Goal: Task Accomplishment & Management: Manage account settings

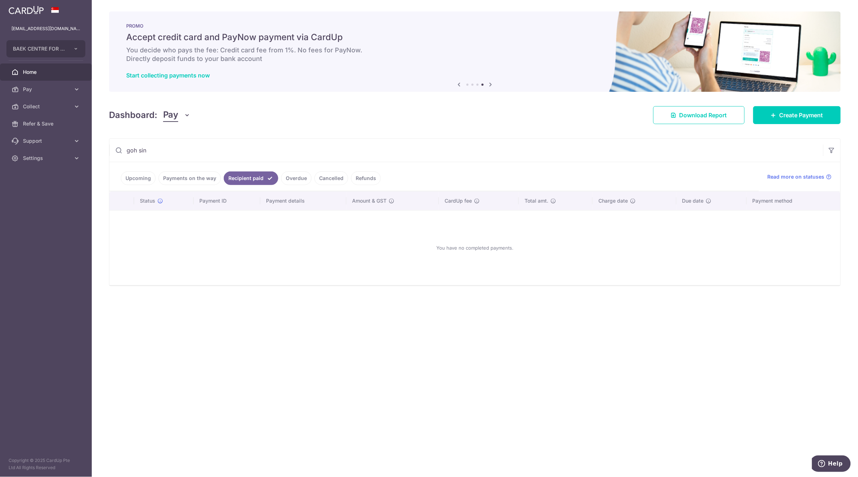
click at [191, 179] on link "Payments on the way" at bounding box center [189, 178] width 62 height 14
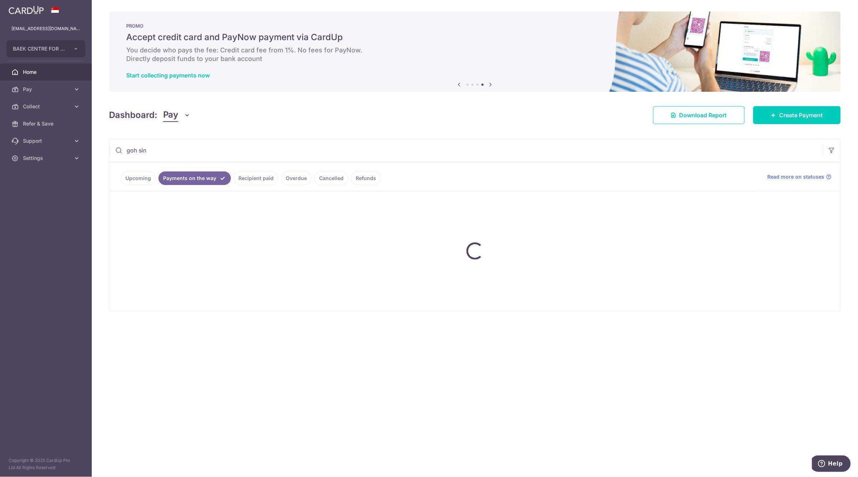
click at [156, 153] on input "goh sin" at bounding box center [466, 150] width 714 height 23
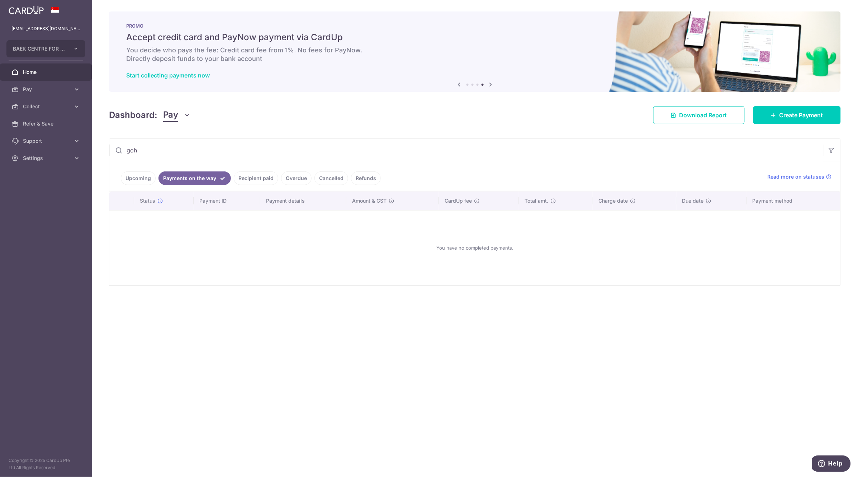
type input "goh"
click at [242, 179] on link "Recipient paid" at bounding box center [256, 178] width 44 height 14
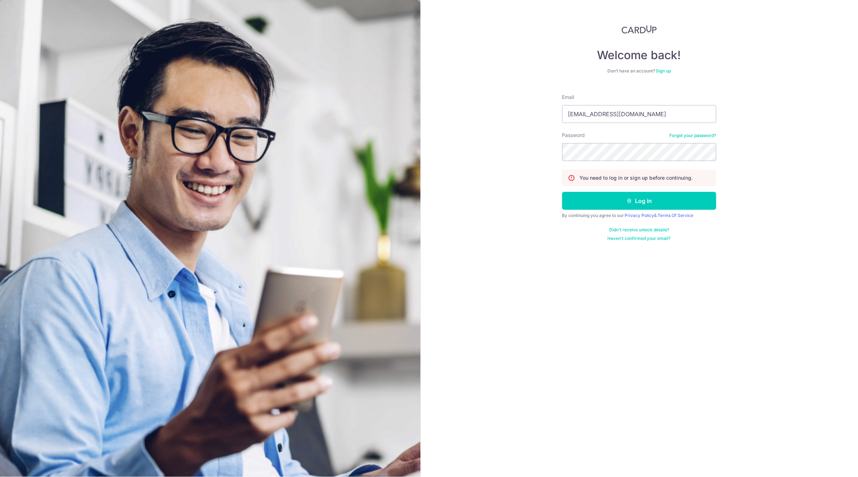
click at [562, 192] on button "Log in" at bounding box center [639, 201] width 154 height 18
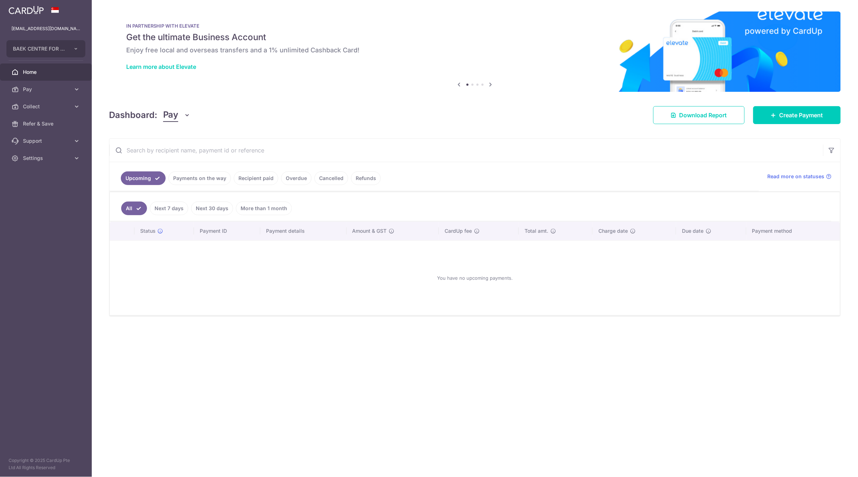
click at [198, 179] on link "Payments on the way" at bounding box center [199, 178] width 62 height 14
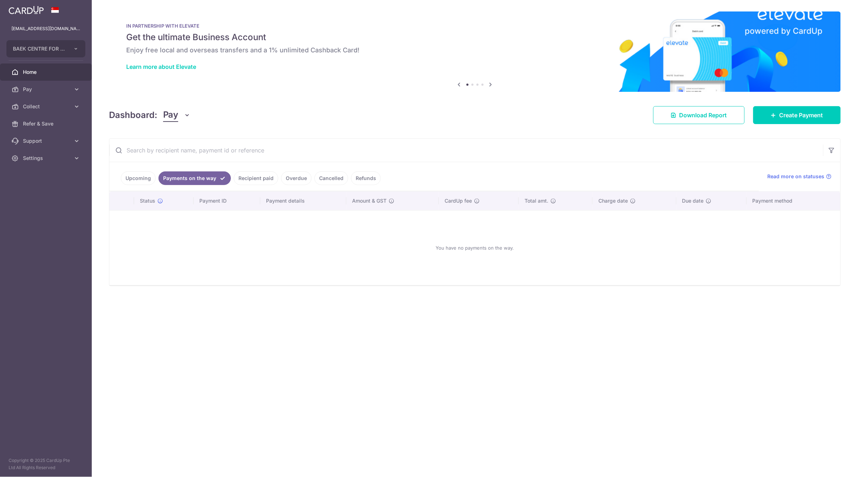
click at [196, 179] on link "Payments on the way" at bounding box center [194, 178] width 72 height 14
click at [169, 151] on input "text" at bounding box center [466, 150] width 714 height 23
click at [299, 240] on div "You have no payments on the way." at bounding box center [475, 247] width 714 height 63
click at [699, 119] on span "Download Report" at bounding box center [703, 115] width 48 height 9
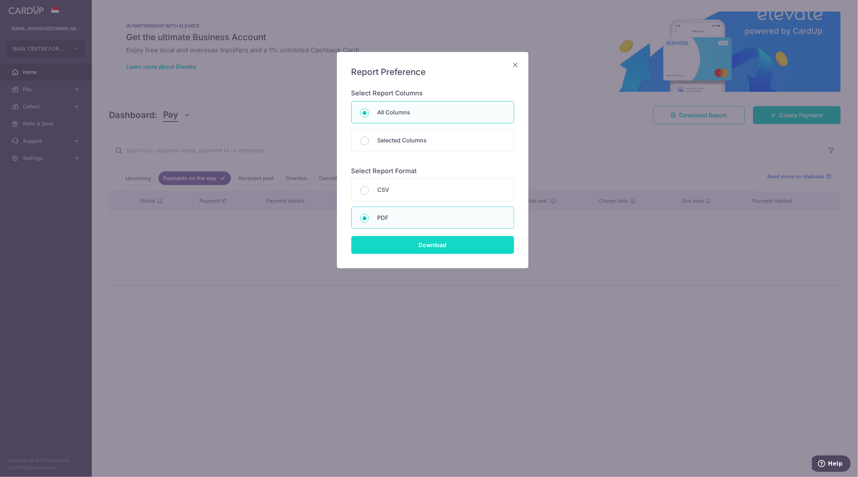
click at [421, 248] on input "Download" at bounding box center [432, 245] width 163 height 18
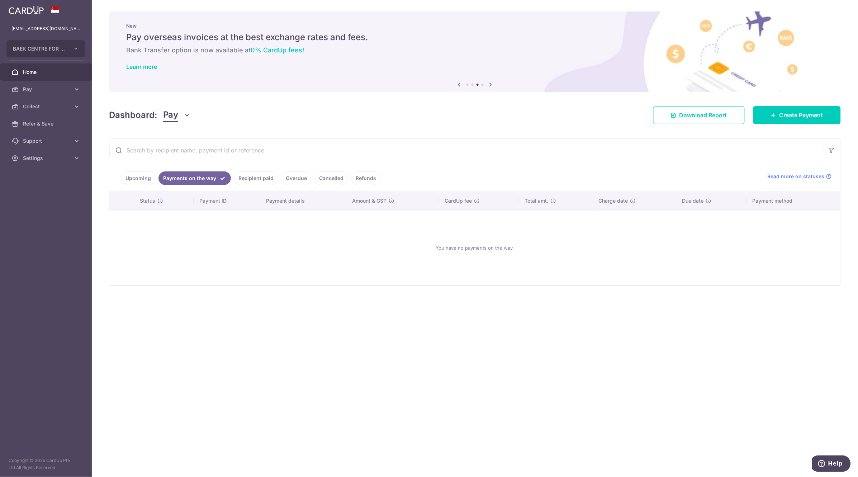
click at [147, 182] on link "Upcoming" at bounding box center [138, 178] width 35 height 14
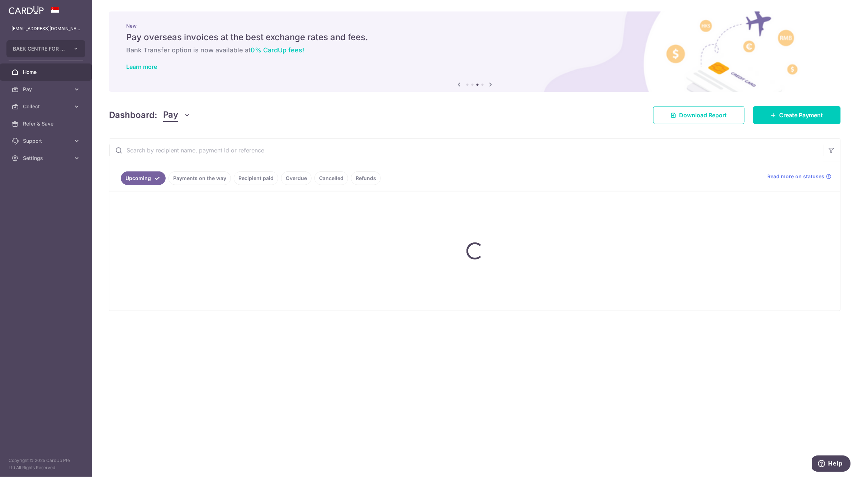
click at [147, 182] on link "Upcoming" at bounding box center [143, 178] width 45 height 14
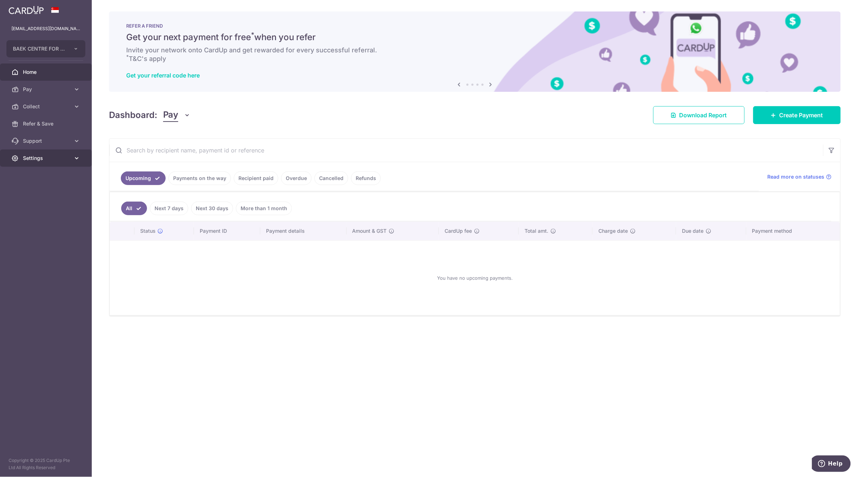
click at [74, 159] on icon at bounding box center [76, 157] width 7 height 7
drag, startPoint x: 29, startPoint y: 193, endPoint x: 35, endPoint y: 189, distance: 7.7
click at [29, 193] on span "Logout" at bounding box center [46, 192] width 47 height 7
click at [38, 187] on link "Logout" at bounding box center [46, 192] width 92 height 17
click at [36, 190] on link "Logout" at bounding box center [46, 192] width 92 height 17
